Goal: Information Seeking & Learning: Learn about a topic

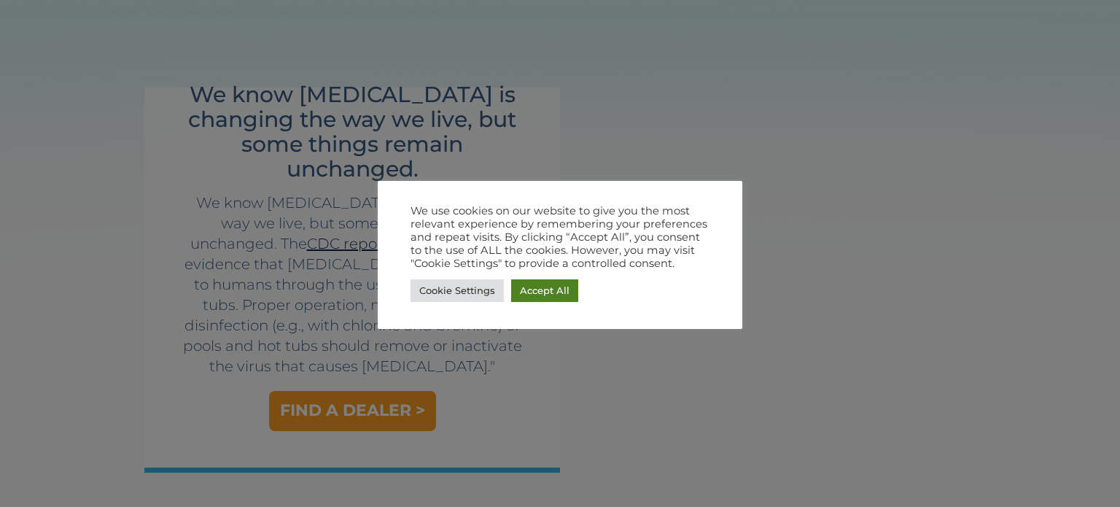
click at [553, 289] on link "Accept All" at bounding box center [544, 290] width 67 height 23
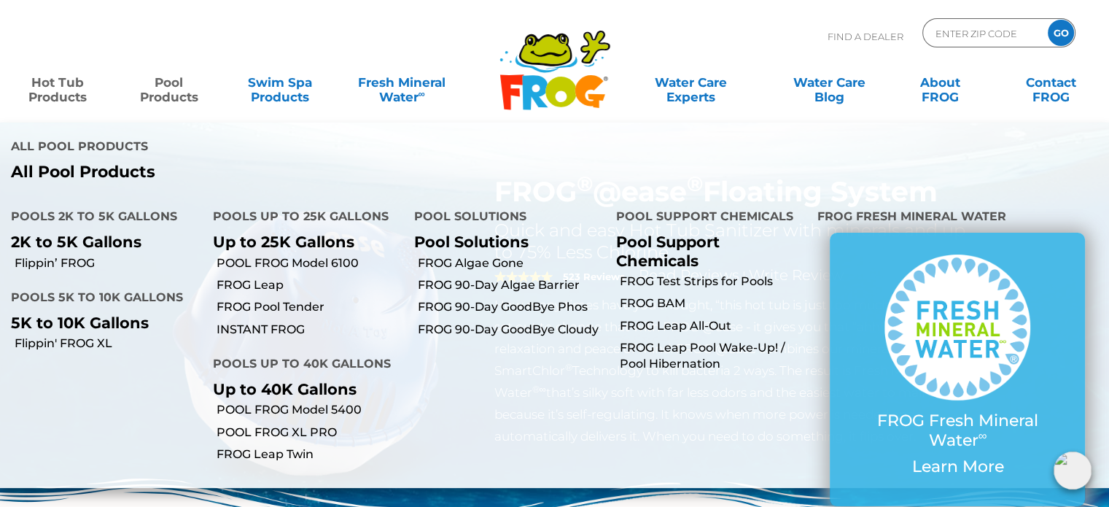
click at [174, 97] on link "Pool Products" at bounding box center [168, 82] width 86 height 29
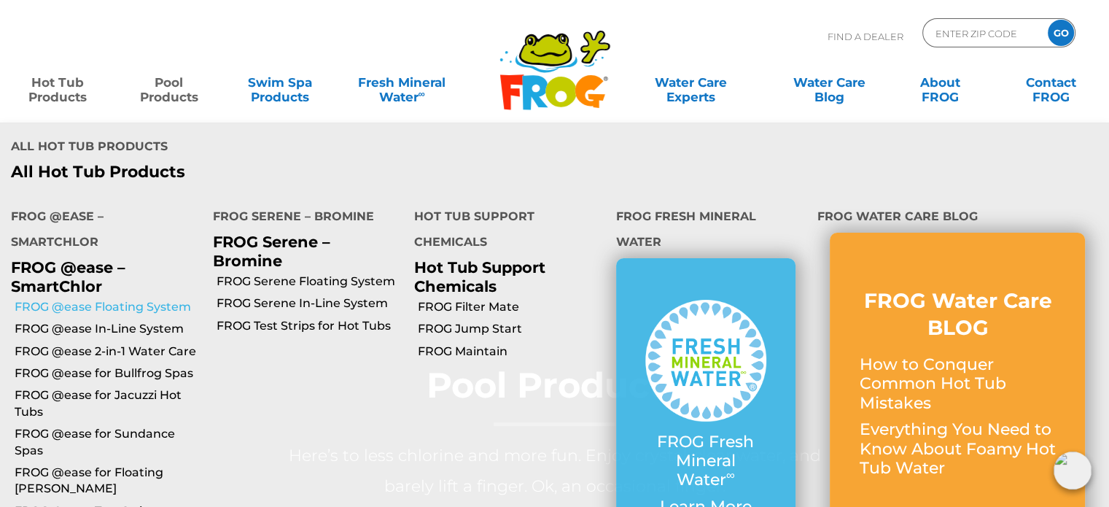
click at [66, 299] on link "FROG @ease Floating System" at bounding box center [108, 307] width 187 height 16
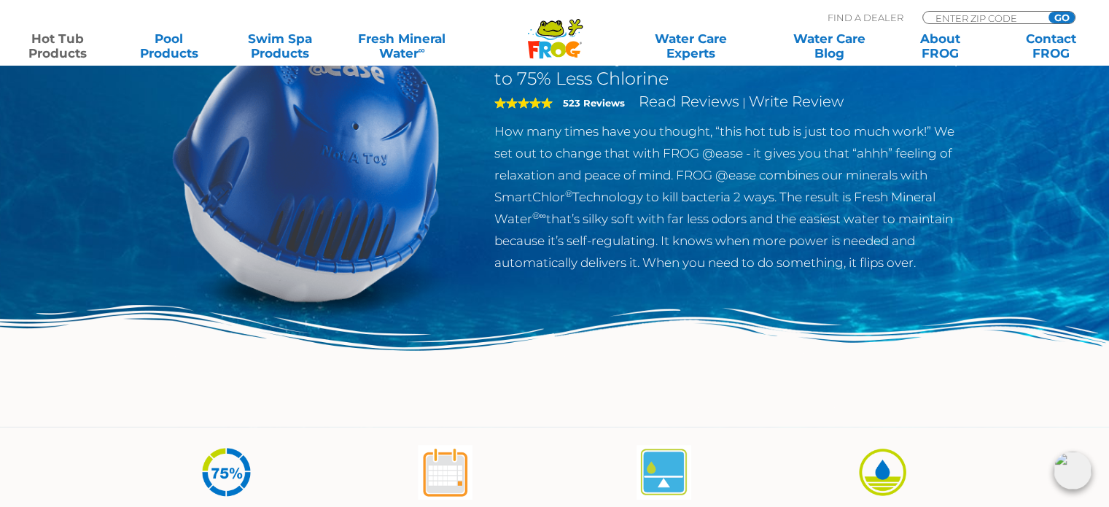
scroll to position [174, 0]
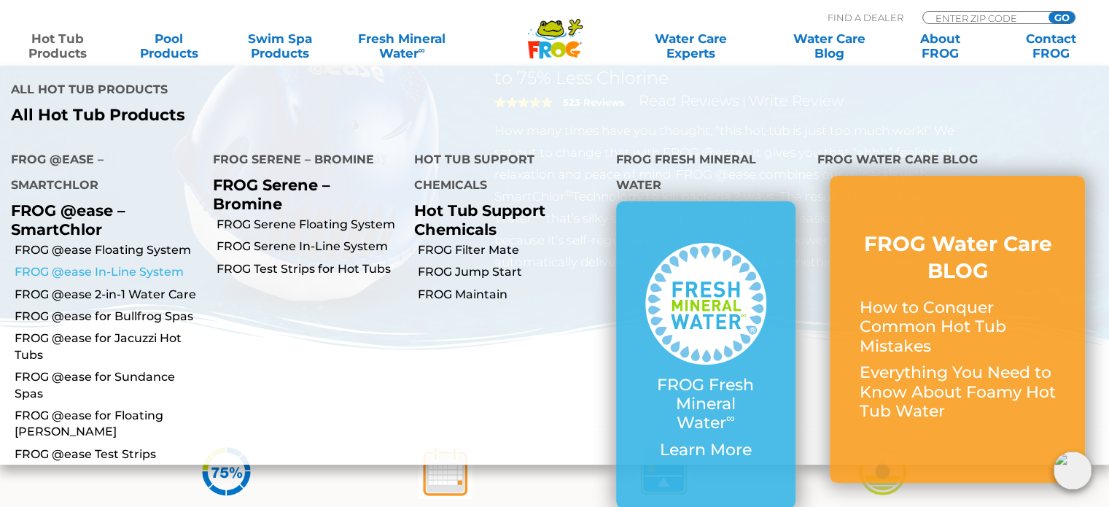
click at [56, 264] on link "FROG @ease In-Line System" at bounding box center [108, 272] width 187 height 16
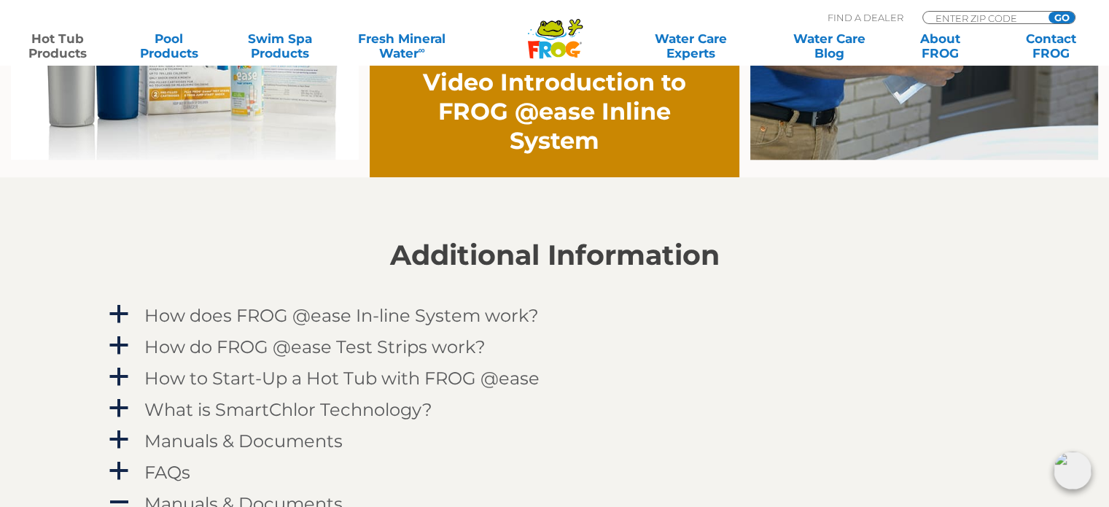
scroll to position [1283, 0]
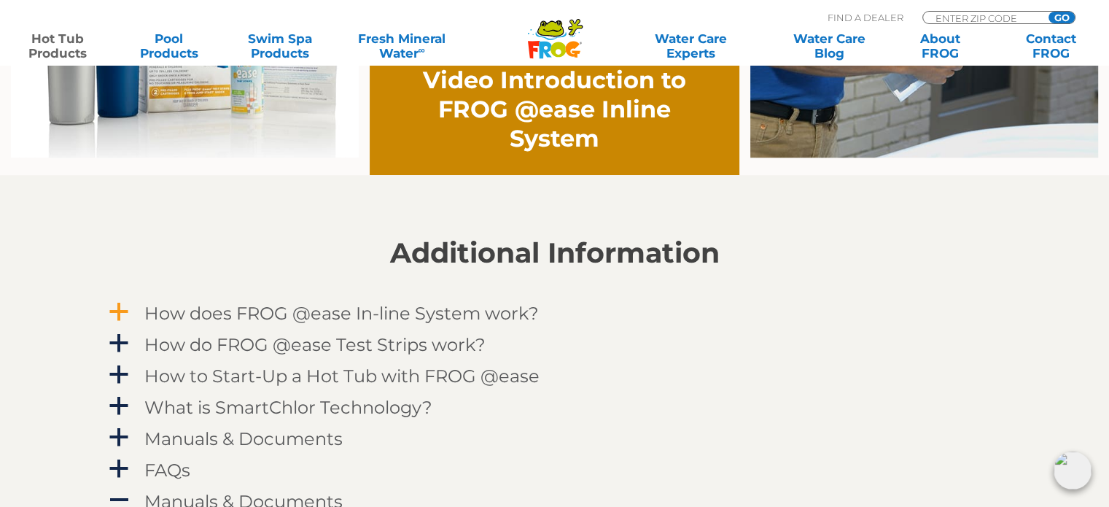
click at [313, 315] on h4 "How does FROG @ease In-line System work?" at bounding box center [341, 313] width 395 height 20
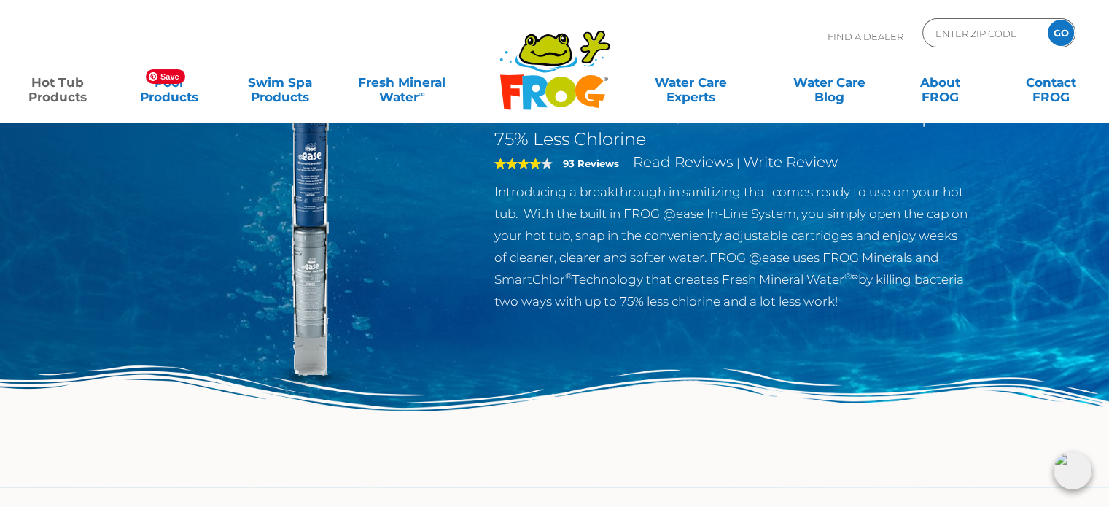
scroll to position [0, 0]
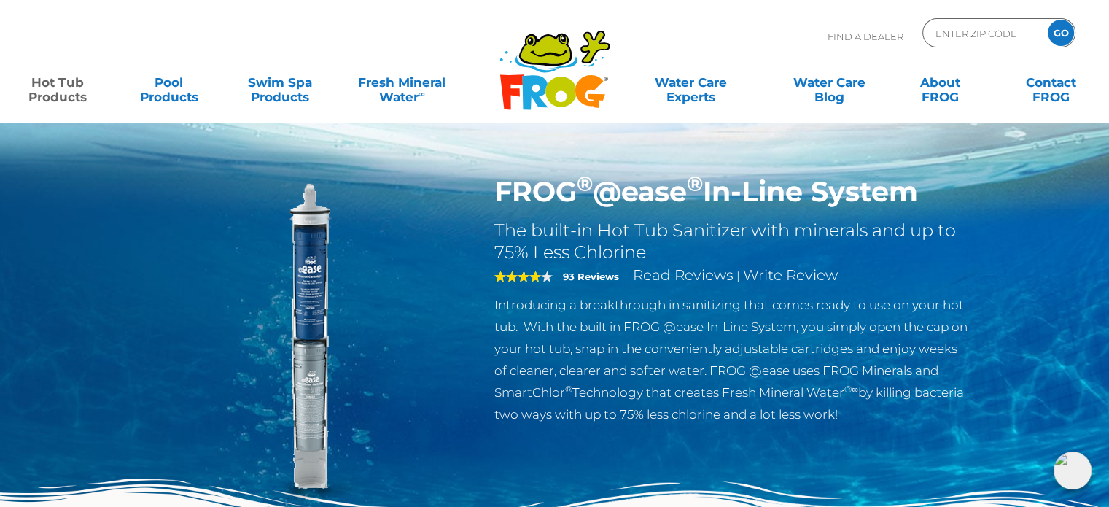
click at [70, 93] on link "Hot Tub Products" at bounding box center [58, 82] width 86 height 29
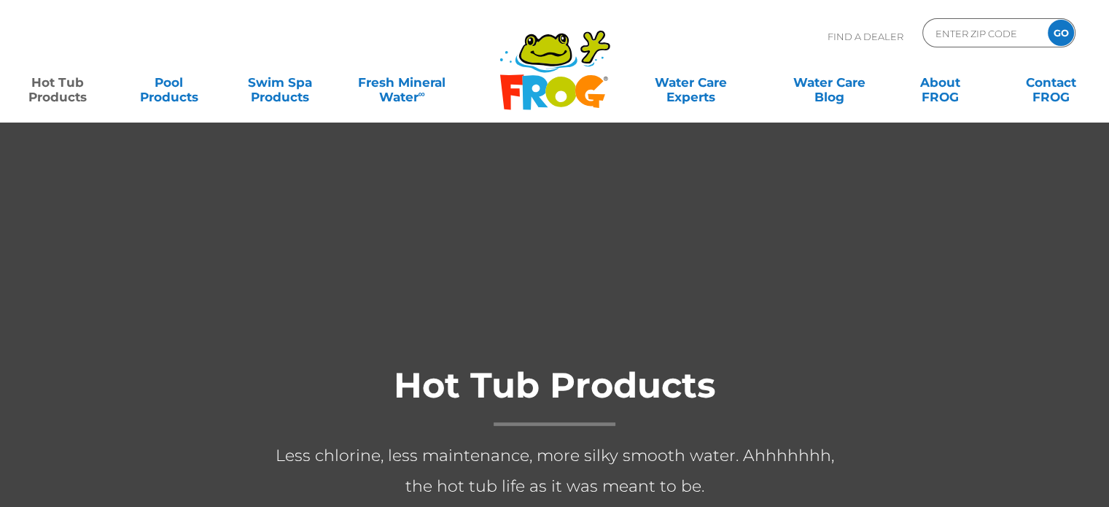
click at [92, 261] on div at bounding box center [554, 477] width 1109 height 710
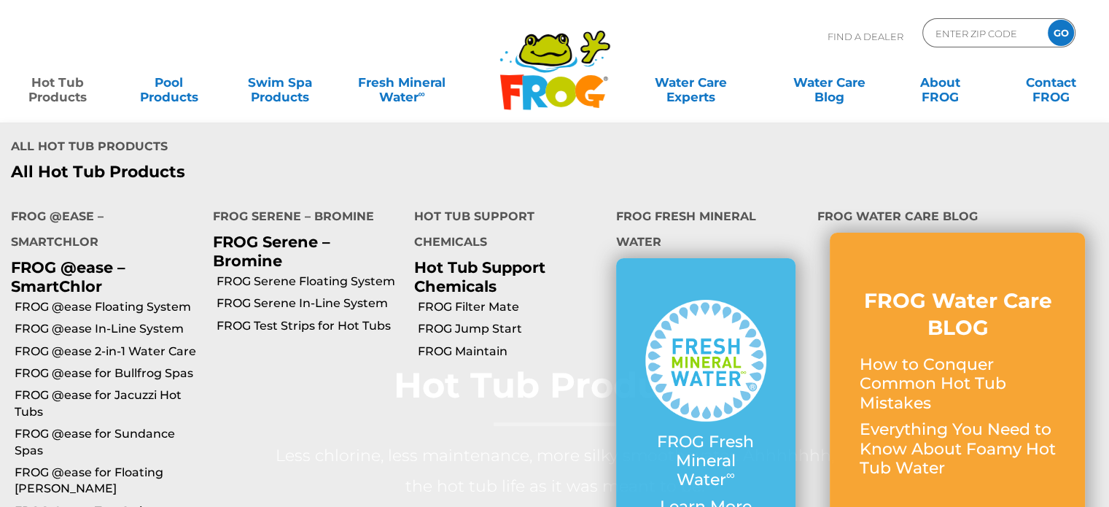
click at [55, 93] on link "Hot Tub Products" at bounding box center [58, 82] width 86 height 29
click at [123, 343] on link "FROG @ease 2-in-1 Water Care" at bounding box center [108, 351] width 187 height 16
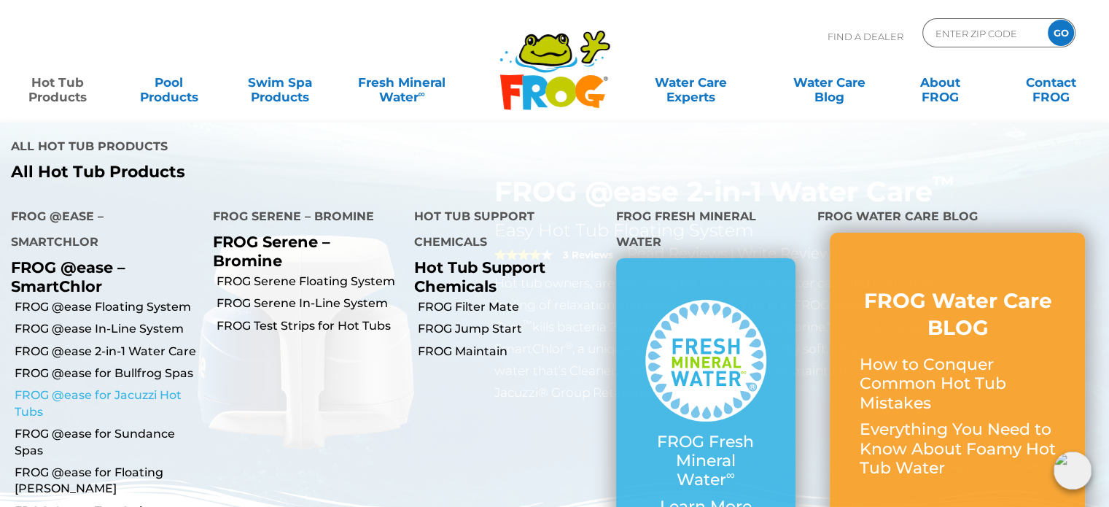
click at [66, 387] on link "FROG @ease for Jacuzzi Hot Tubs" at bounding box center [108, 403] width 187 height 33
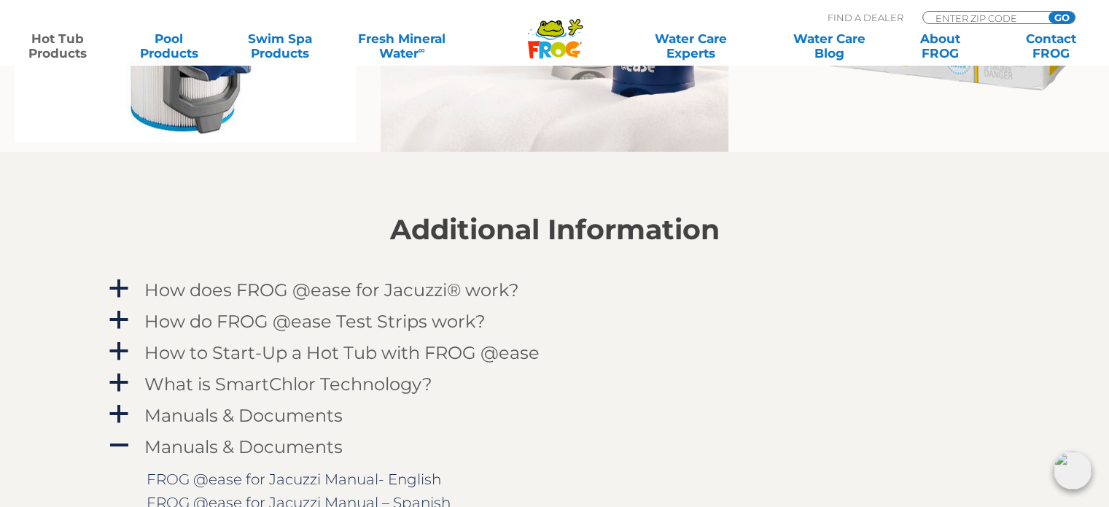
scroll to position [1342, 0]
click at [187, 284] on h4 "How does FROG @ease for Jacuzzi® work?" at bounding box center [331, 290] width 375 height 20
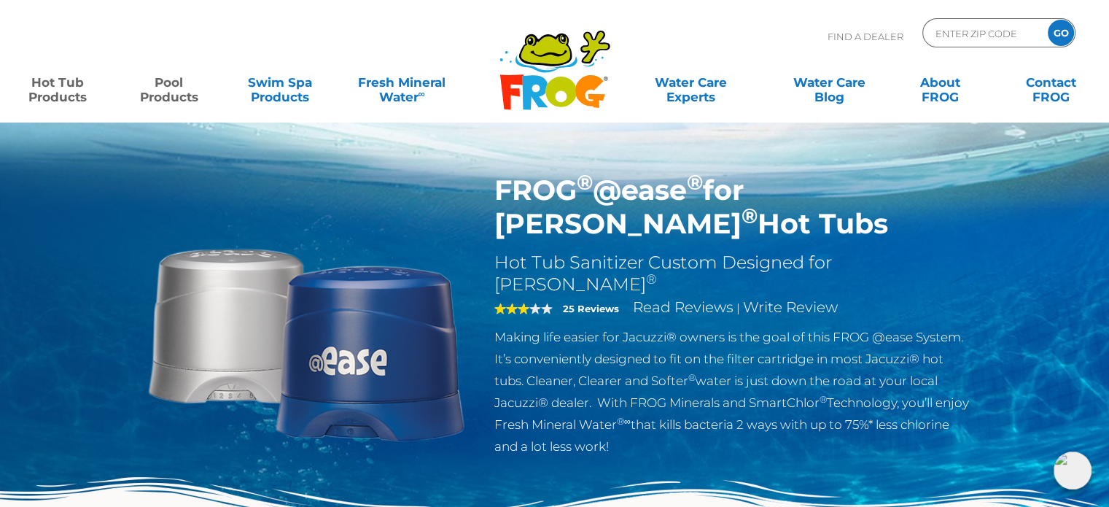
scroll to position [0, 0]
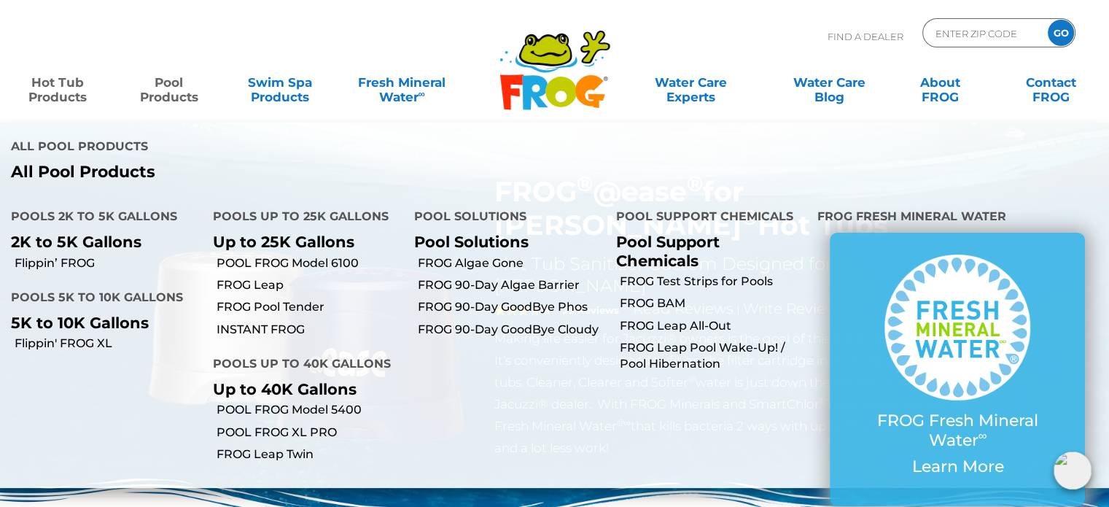
click at [158, 92] on link "Pool Products" at bounding box center [168, 82] width 86 height 29
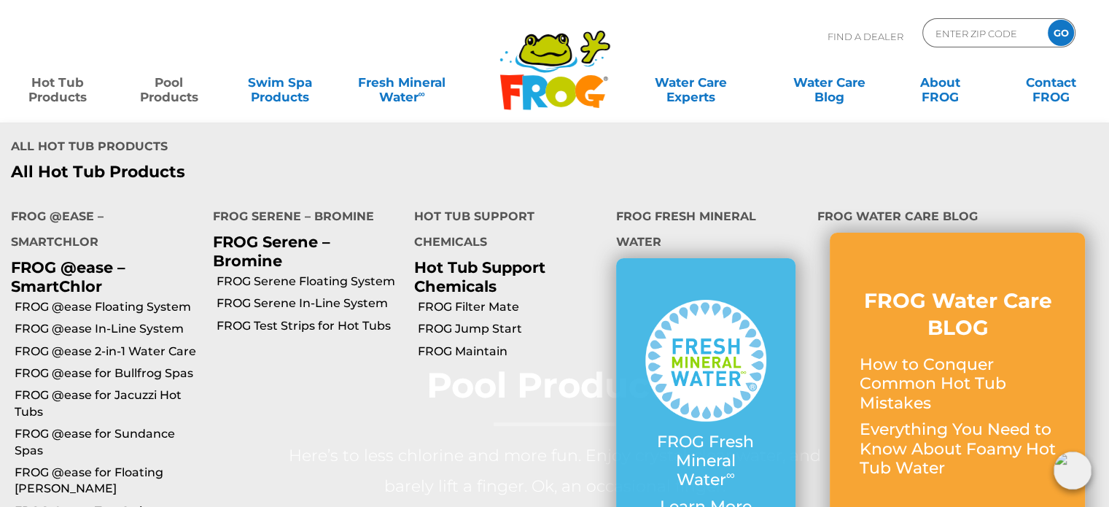
click at [36, 97] on link "Hot Tub Products" at bounding box center [58, 82] width 86 height 29
click at [73, 465] on link "FROG @ease for Floating [PERSON_NAME]" at bounding box center [108, 481] width 187 height 33
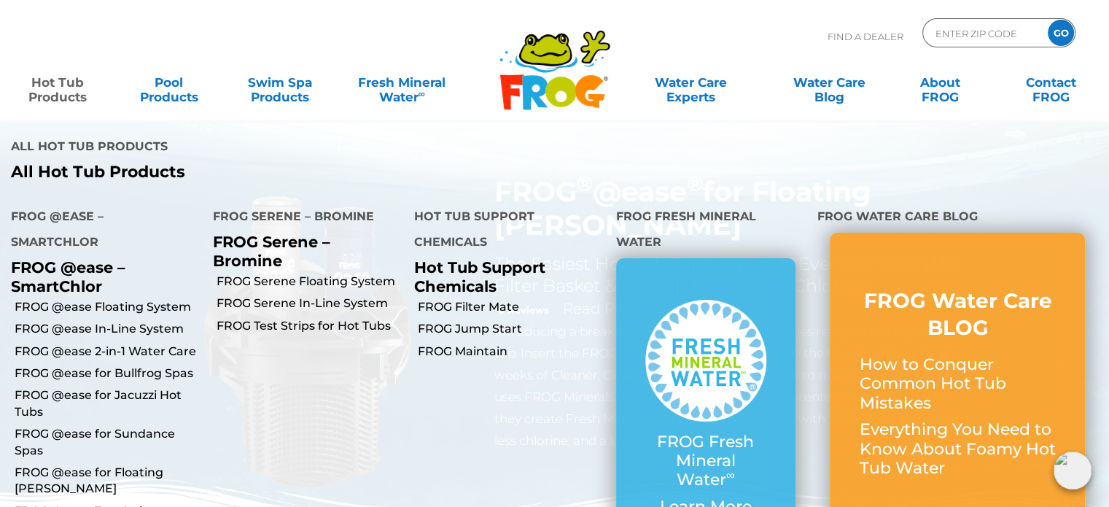
click at [55, 93] on link "Hot Tub Products" at bounding box center [58, 82] width 86 height 29
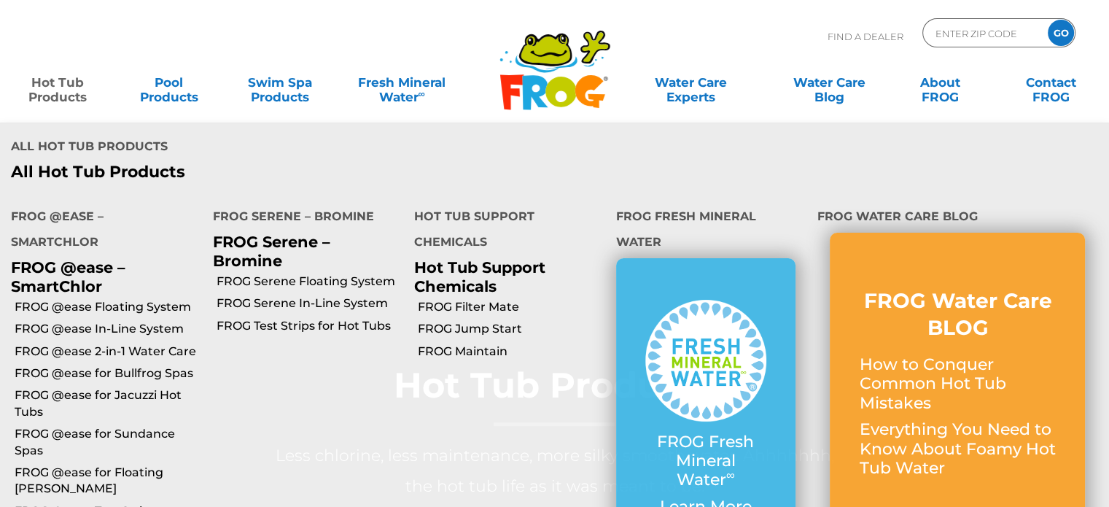
click at [52, 96] on link "Hot Tub Products" at bounding box center [58, 82] width 86 height 29
click at [101, 426] on link "FROG @ease for Sundance Spas" at bounding box center [108, 442] width 187 height 33
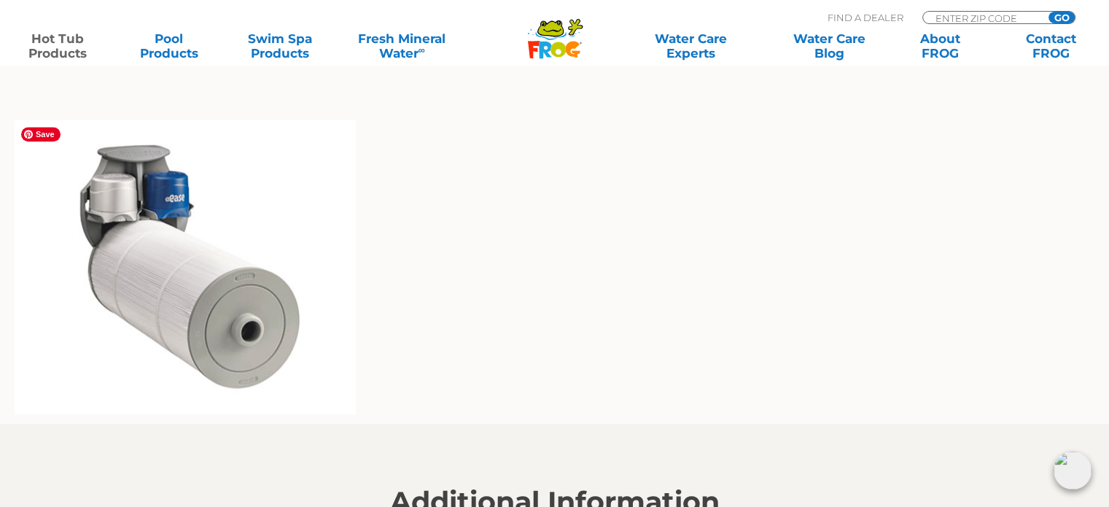
scroll to position [1071, 0]
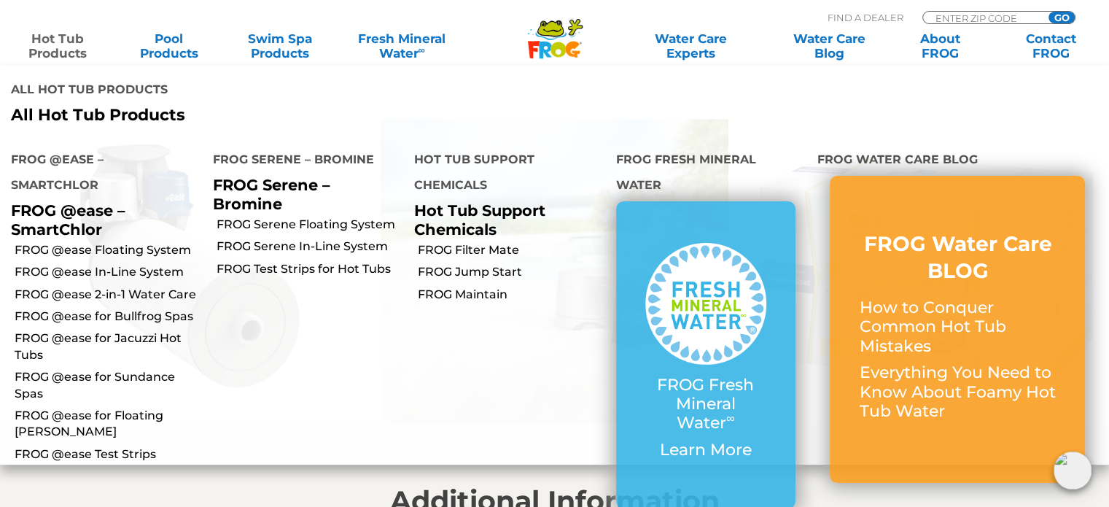
click at [62, 49] on link "Hot Tub Products" at bounding box center [58, 45] width 86 height 29
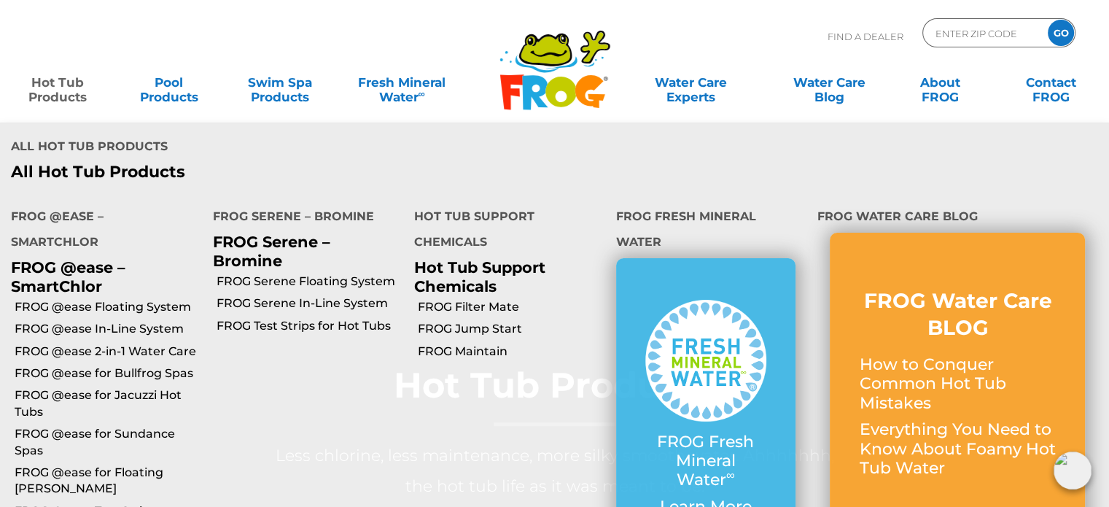
click at [56, 86] on link "Hot Tub Products" at bounding box center [58, 82] width 86 height 29
click at [94, 343] on link "FROG @ease 2-in-1 Water Care" at bounding box center [108, 351] width 187 height 16
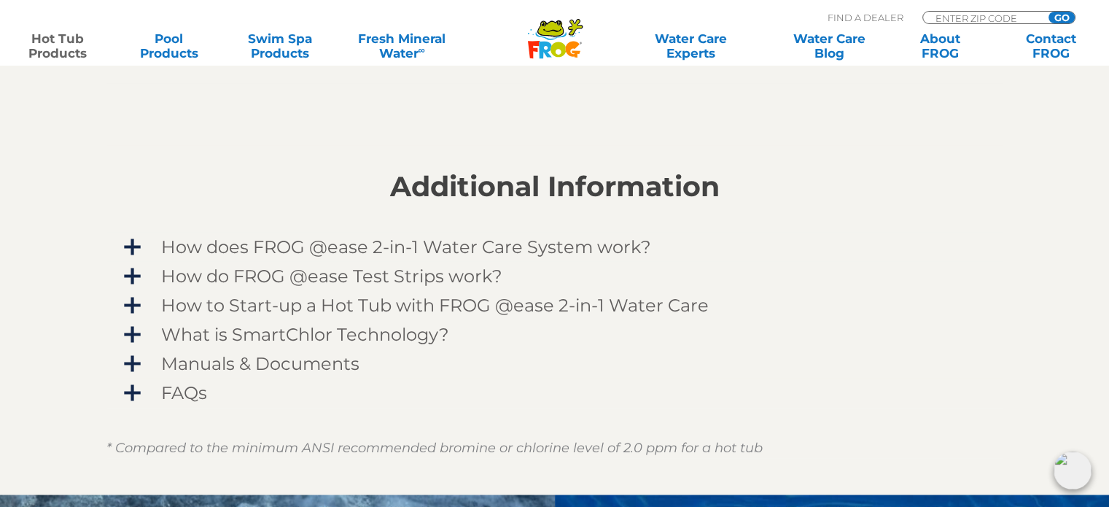
scroll to position [1136, 0]
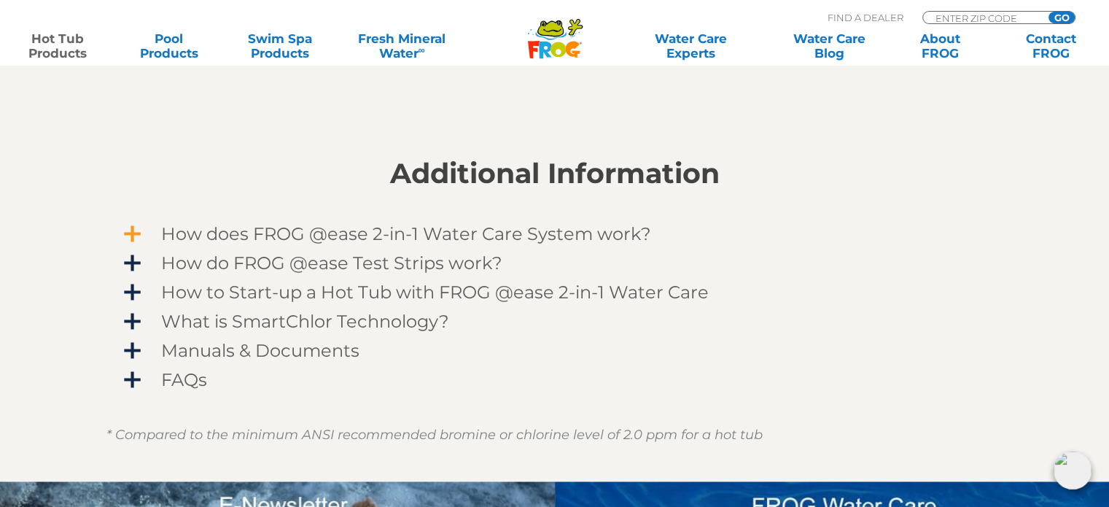
click at [140, 233] on span "How does FROG @ease 2-in-1 Water Care System work?" at bounding box center [564, 234] width 849 height 20
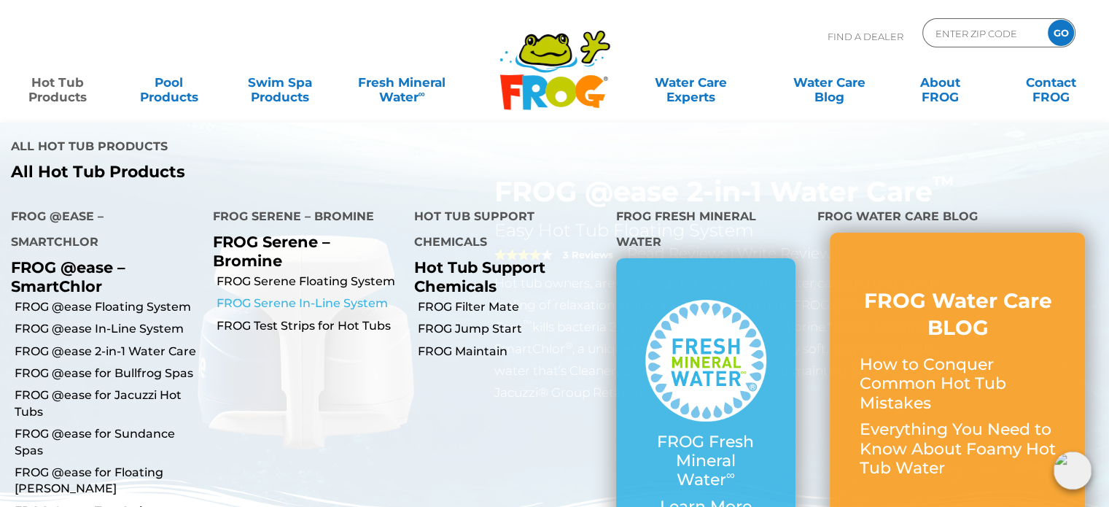
click at [252, 295] on link "FROG Serene In-Line System" at bounding box center [310, 303] width 187 height 16
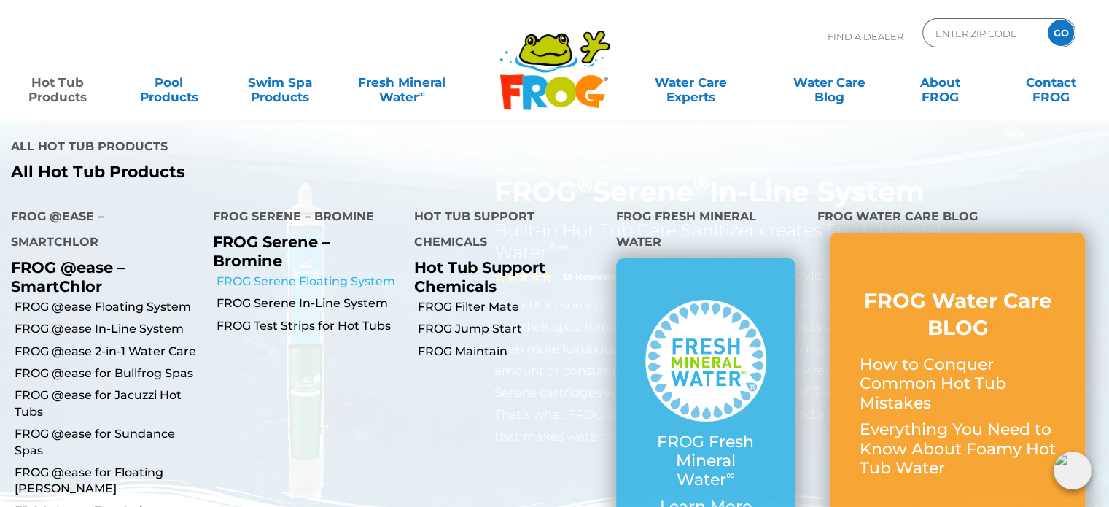
click at [255, 273] on link "FROG Serene Floating System" at bounding box center [310, 281] width 187 height 16
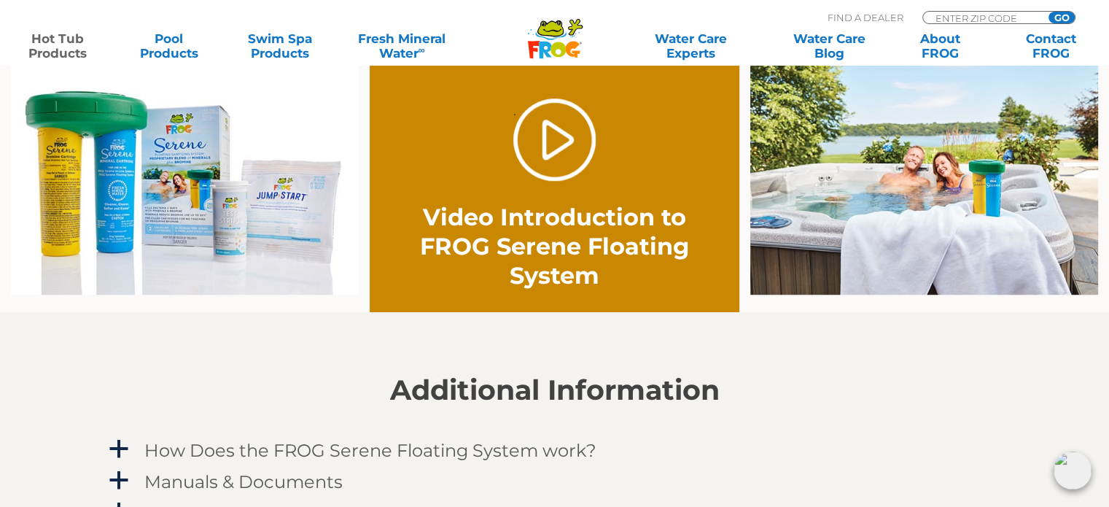
scroll to position [1027, 0]
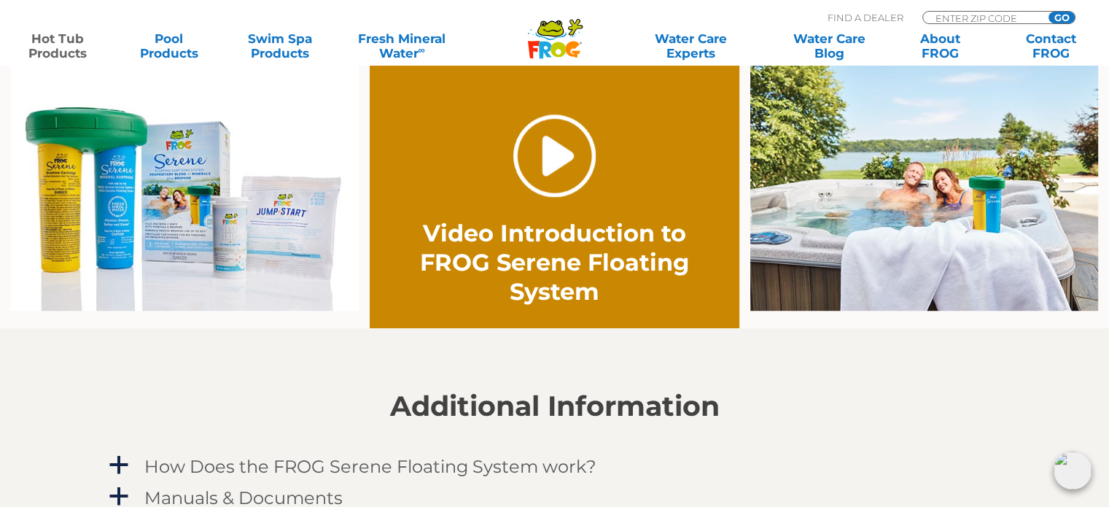
click at [545, 155] on link "." at bounding box center [554, 155] width 82 height 82
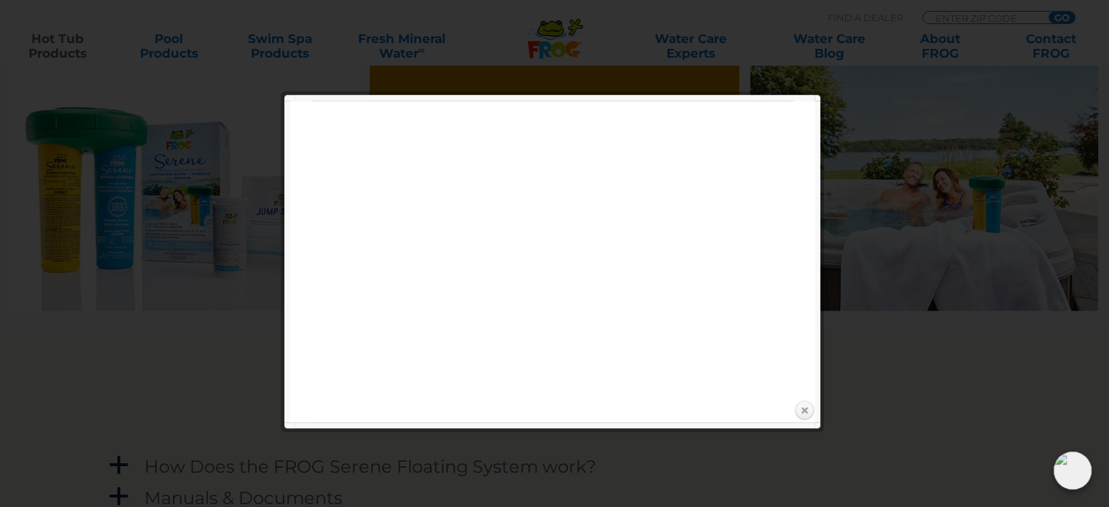
click at [802, 411] on link "Close" at bounding box center [804, 411] width 22 height 22
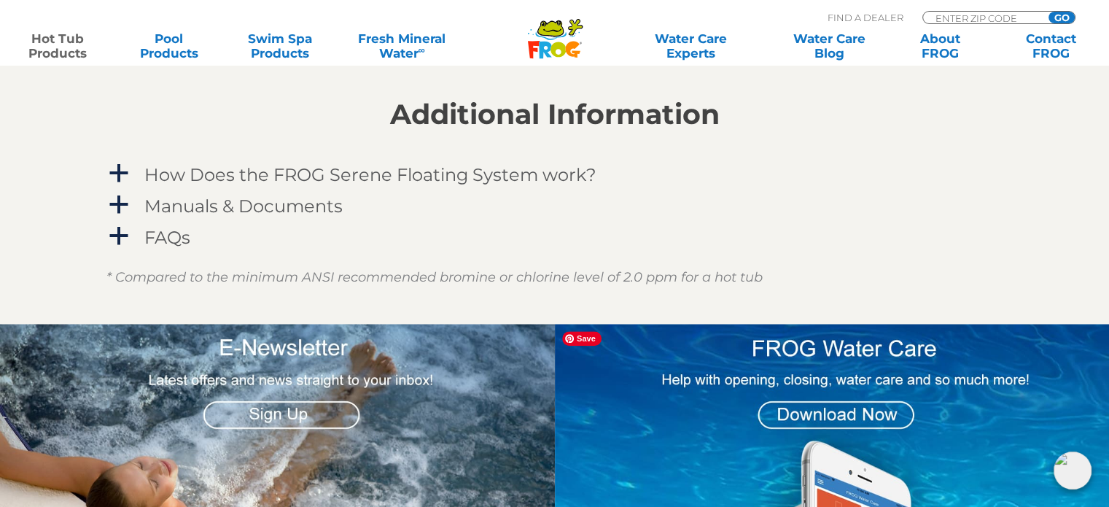
scroll to position [1327, 0]
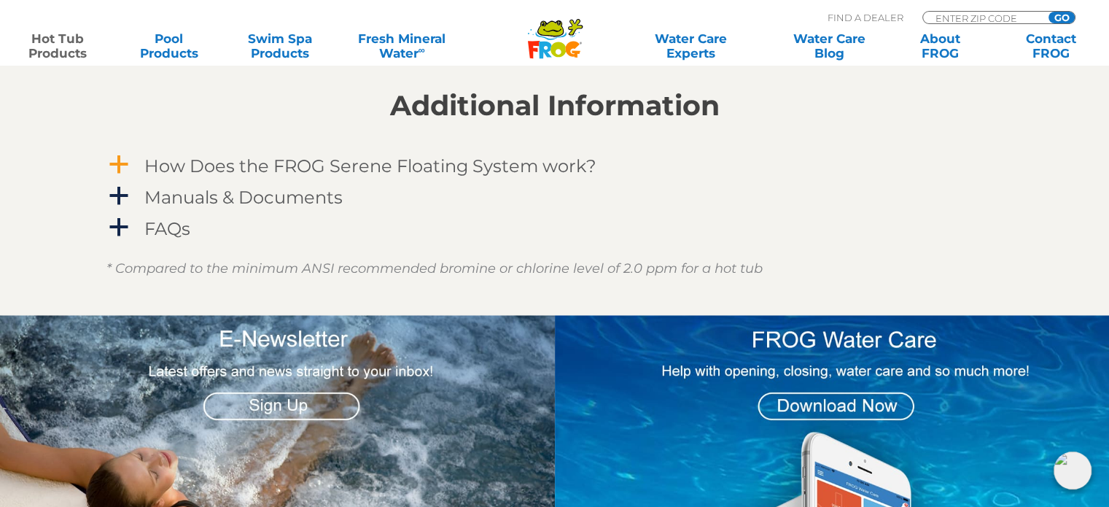
click at [470, 168] on h4 "How Does the FROG Serene Floating System work?" at bounding box center [370, 166] width 452 height 20
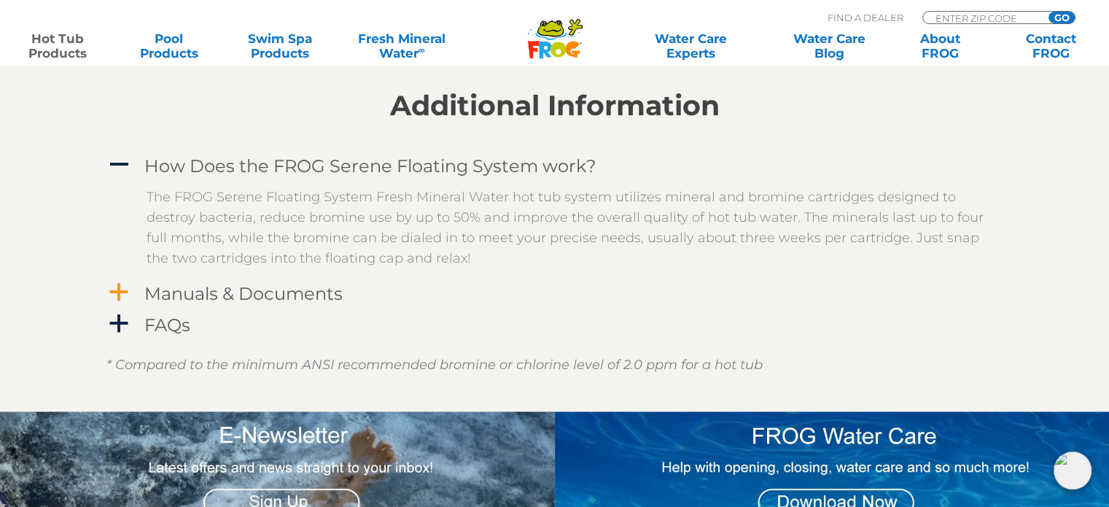
click at [343, 297] on div "Manuals & Documents" at bounding box center [522, 293] width 763 height 27
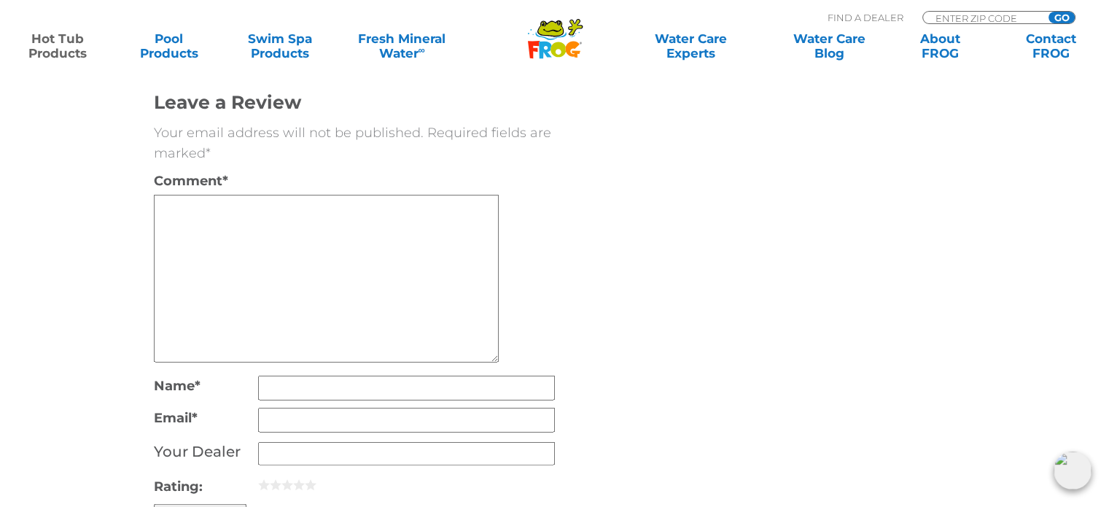
scroll to position [3136, 0]
